Goal: Find specific page/section: Find specific page/section

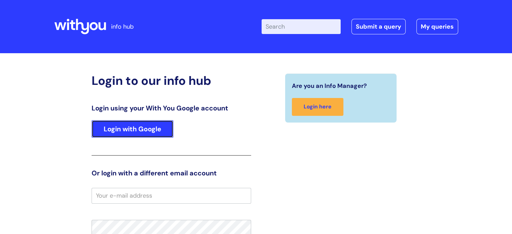
click at [124, 126] on link "Login with Google" at bounding box center [133, 129] width 82 height 18
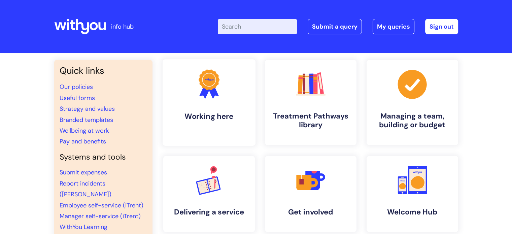
click at [224, 96] on icon ".cls-1{fill:#f89b22;}.cls-1,.cls-2,.cls-3{stroke-width:0px;}.cls-2{fill:#2d3cff…" at bounding box center [208, 83] width 33 height 33
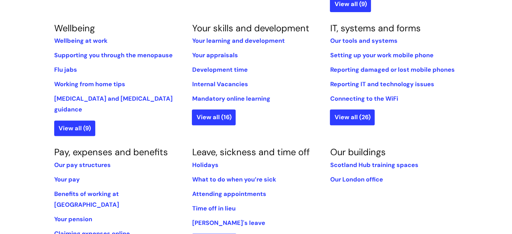
scroll to position [269, 0]
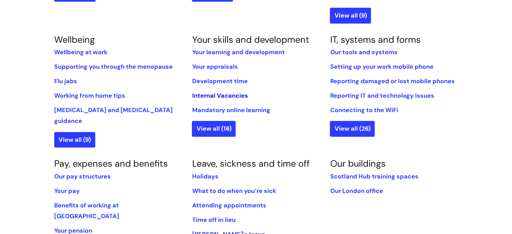
click at [205, 94] on link "Internal Vacancies" at bounding box center [220, 96] width 56 height 8
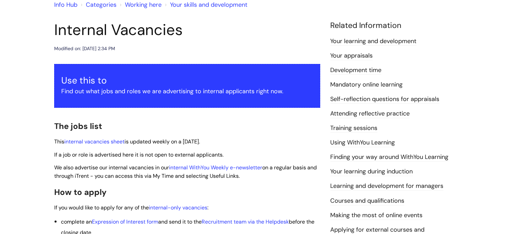
scroll to position [101, 0]
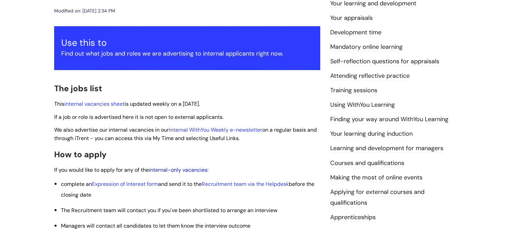
click at [175, 169] on link "internal-only vacancies" at bounding box center [178, 169] width 59 height 7
